Goal: Task Accomplishment & Management: Use online tool/utility

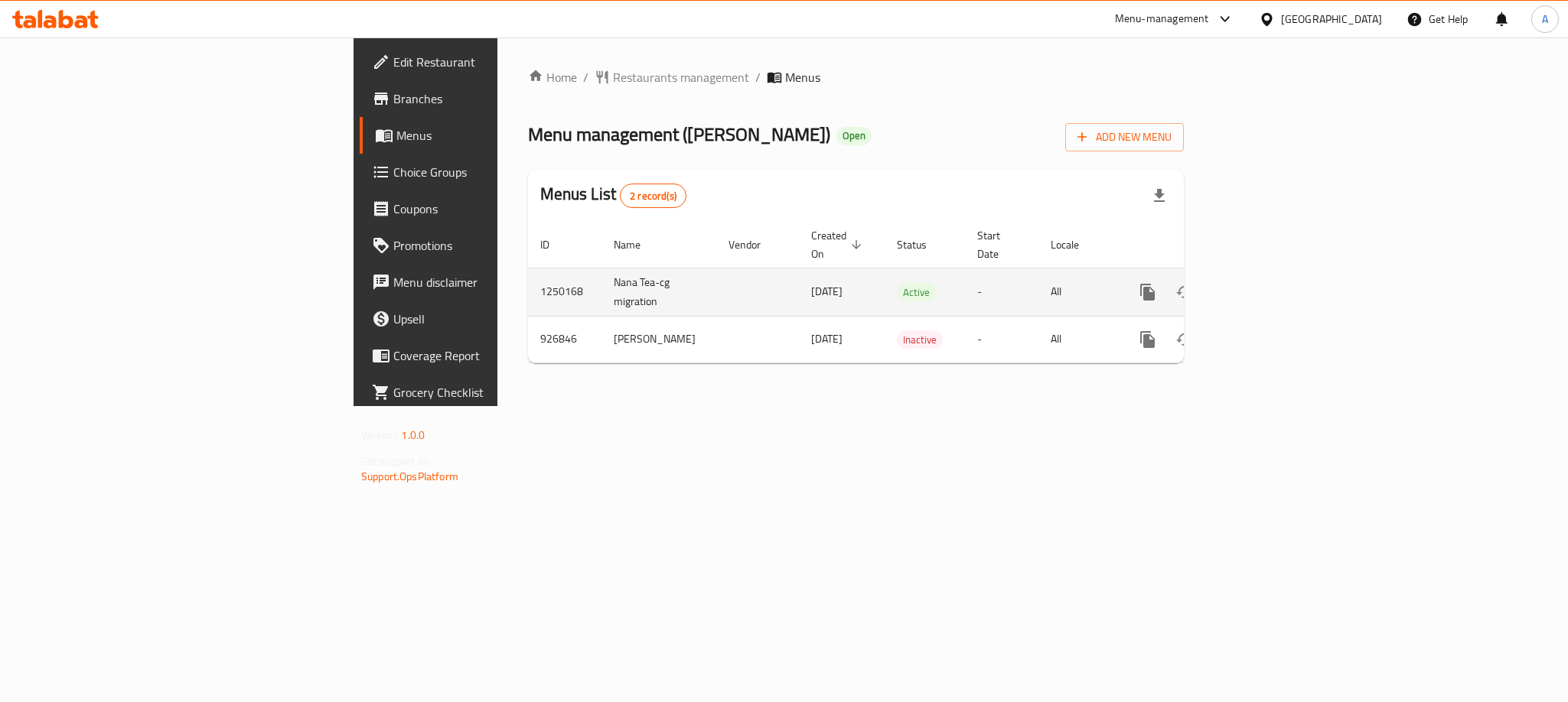
click at [1267, 283] on icon "enhanced table" at bounding box center [1258, 292] width 19 height 19
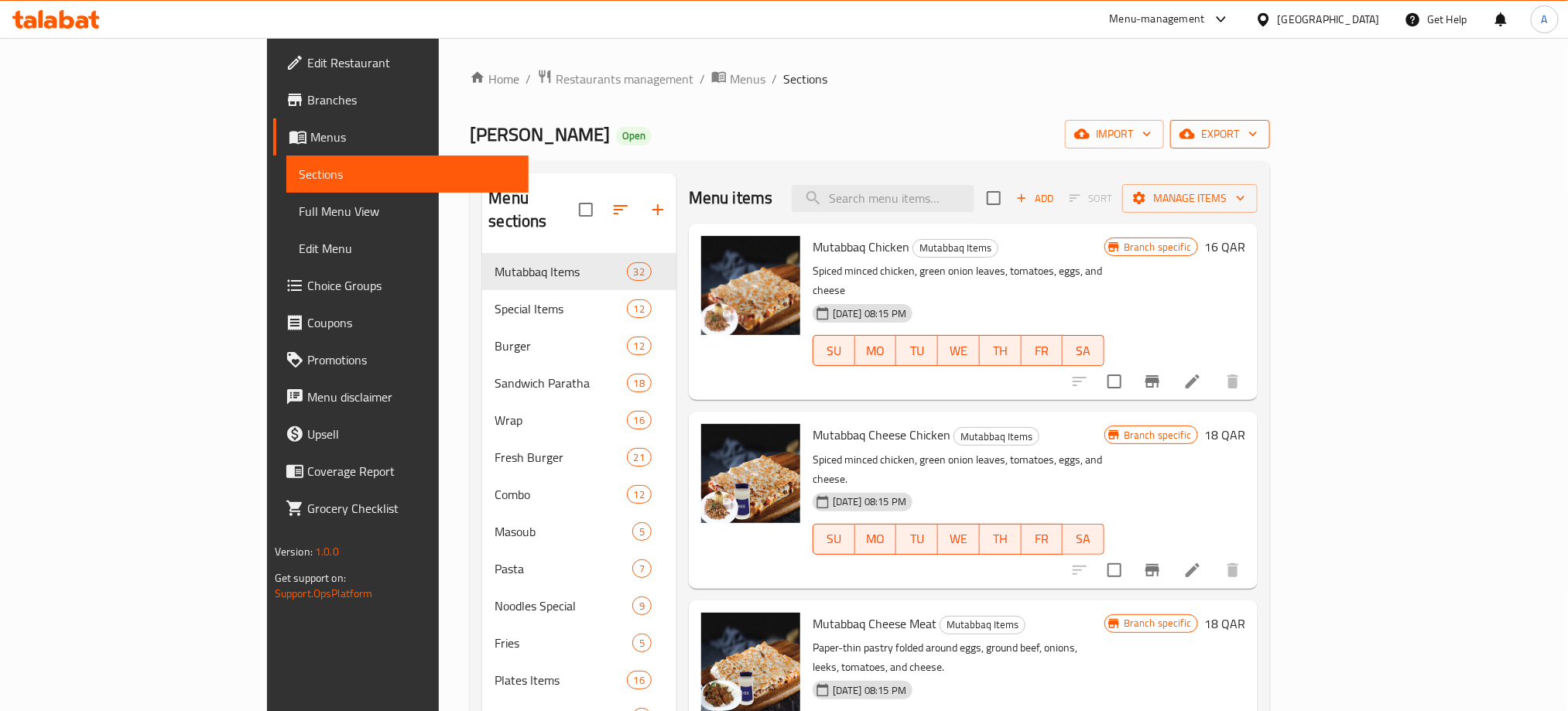
click at [1270, 144] on button "export" at bounding box center [1220, 134] width 100 height 28
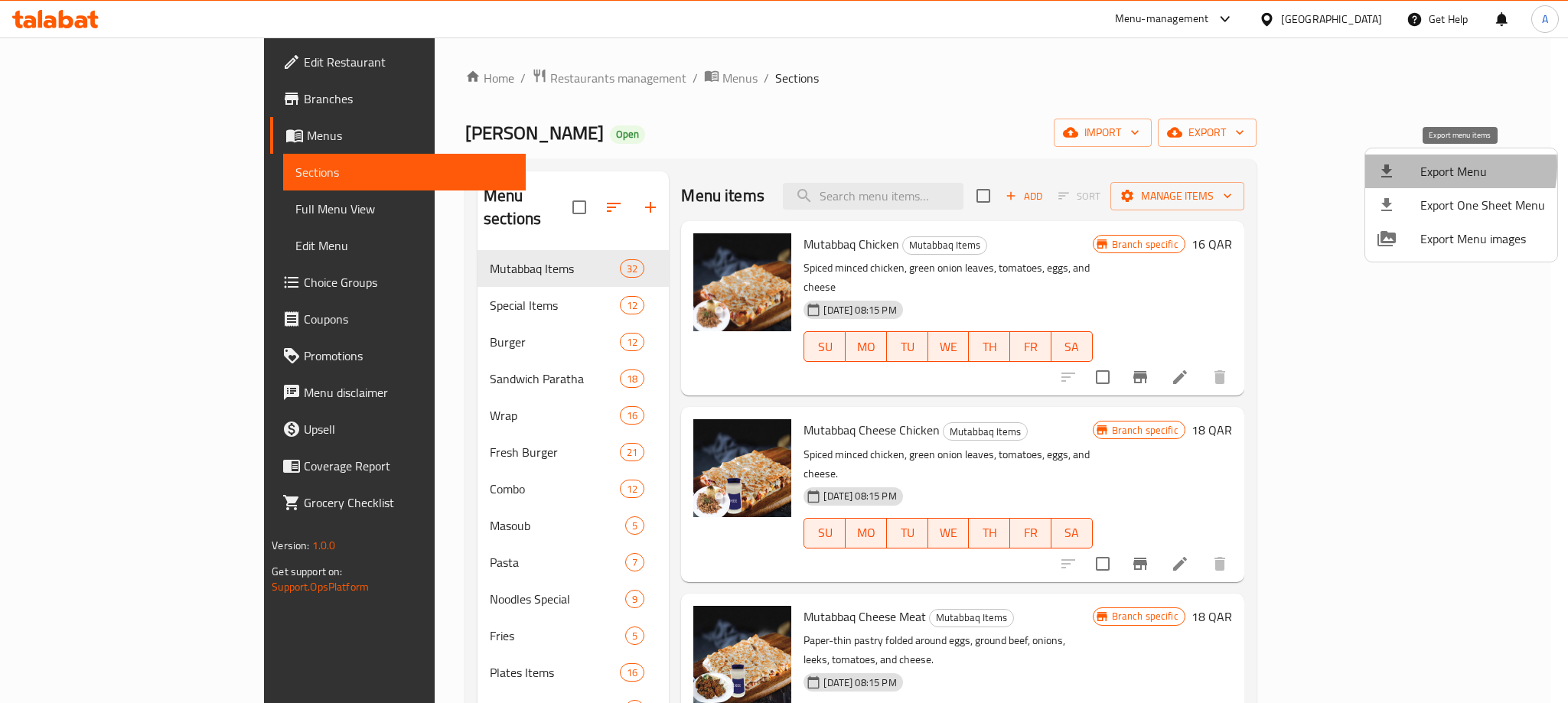
click at [1430, 166] on span "Export Menu" at bounding box center [1482, 172] width 125 height 19
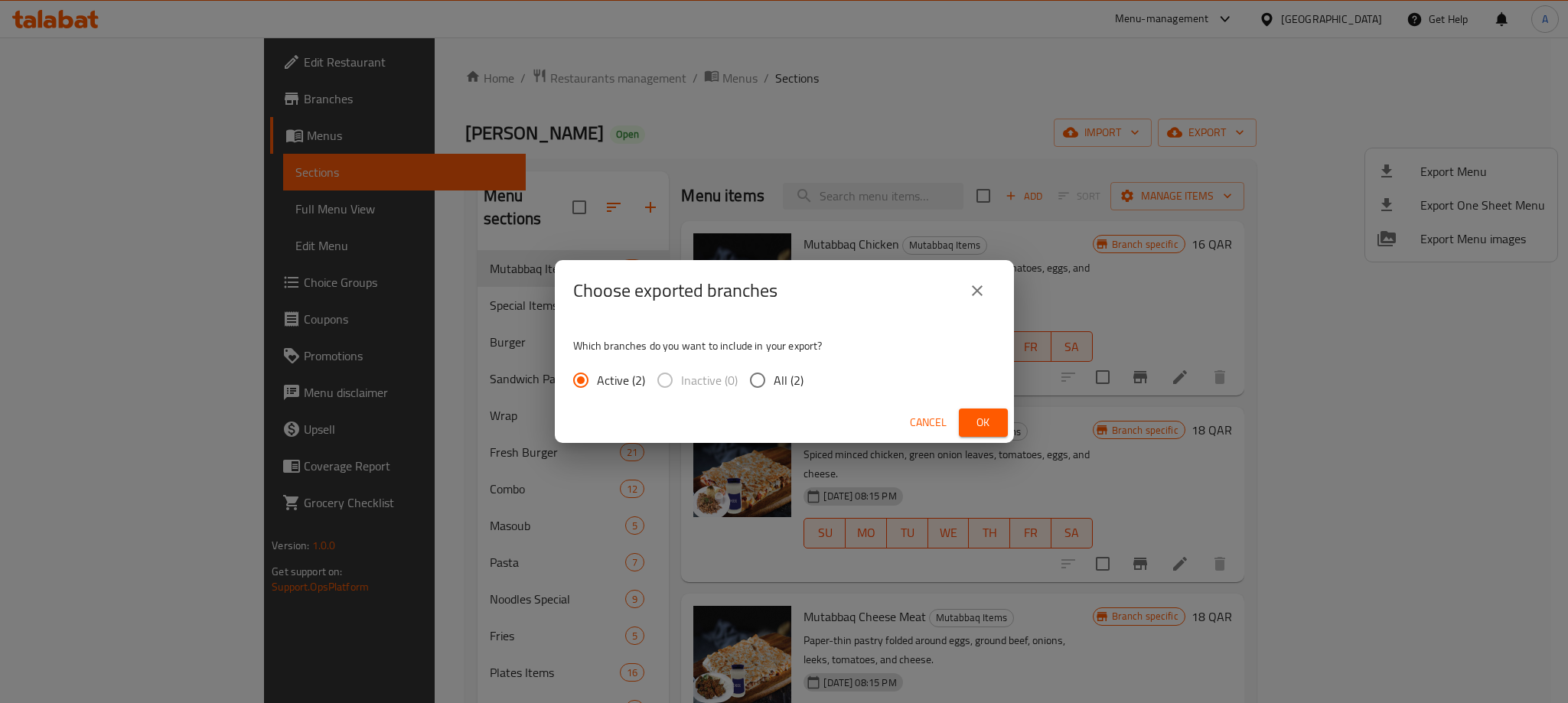
click at [750, 386] on input "All (2)" at bounding box center [757, 380] width 32 height 32
radio input "true"
click at [987, 420] on span "Ok" at bounding box center [983, 423] width 24 height 20
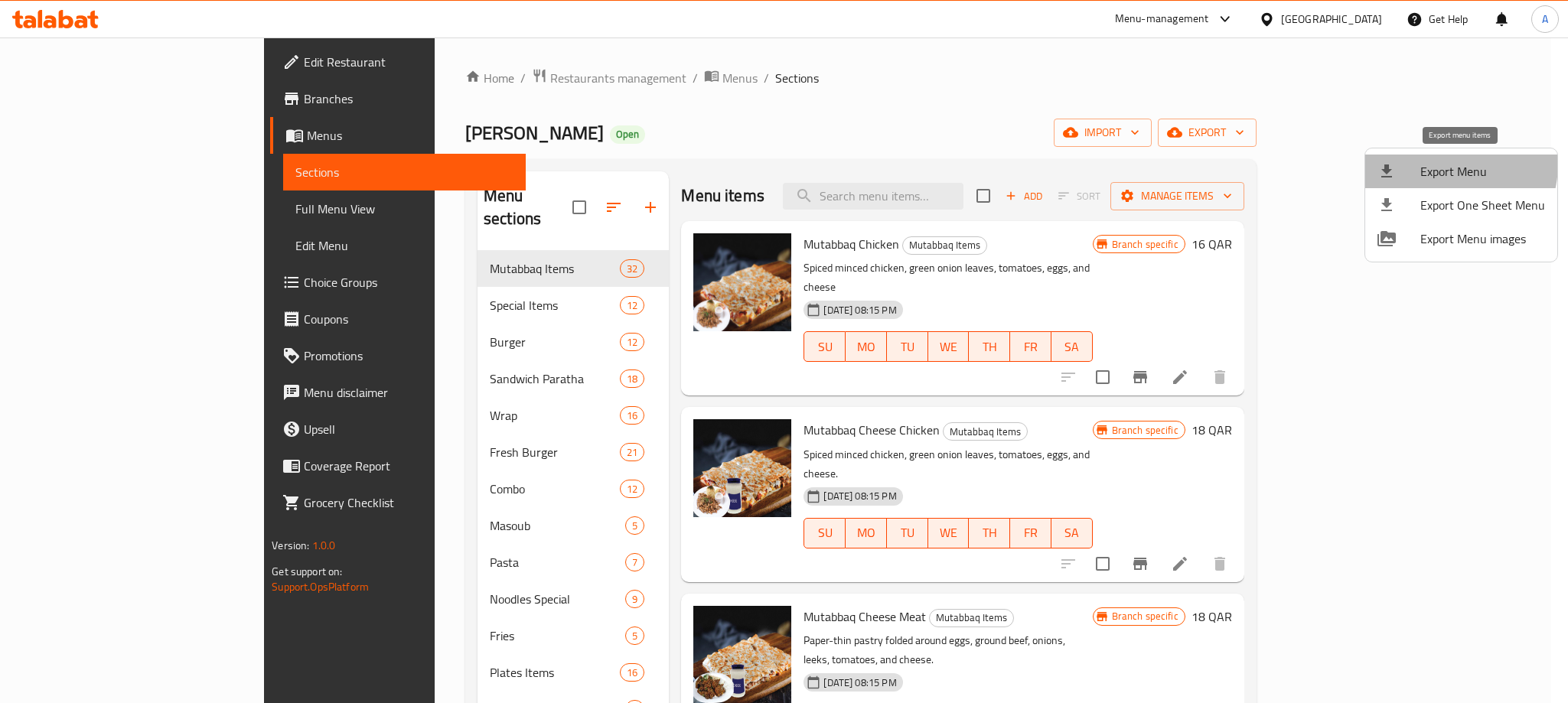
click at [1442, 164] on span "Export Menu" at bounding box center [1482, 172] width 125 height 19
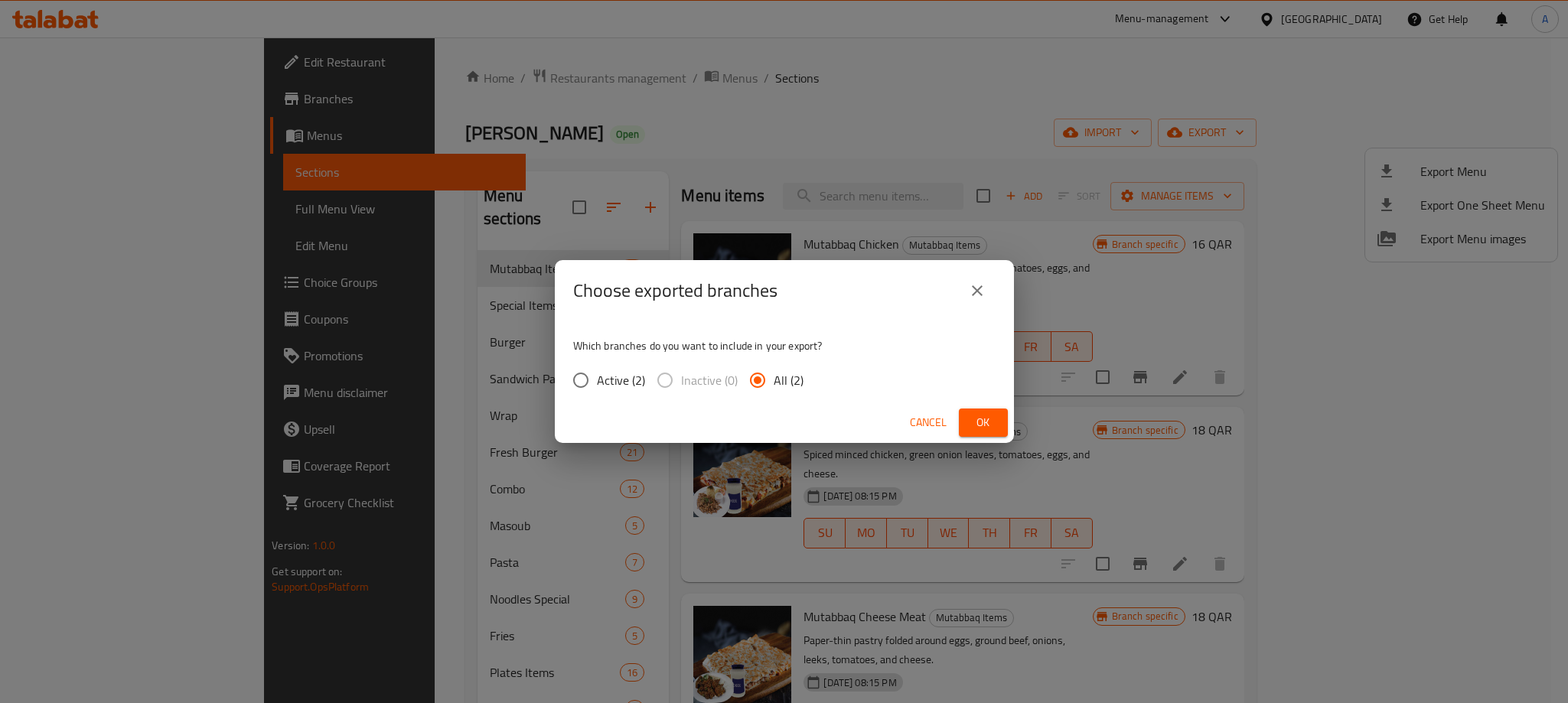
click at [982, 414] on span "Ok" at bounding box center [983, 423] width 24 height 20
